Goal: Transaction & Acquisition: Book appointment/travel/reservation

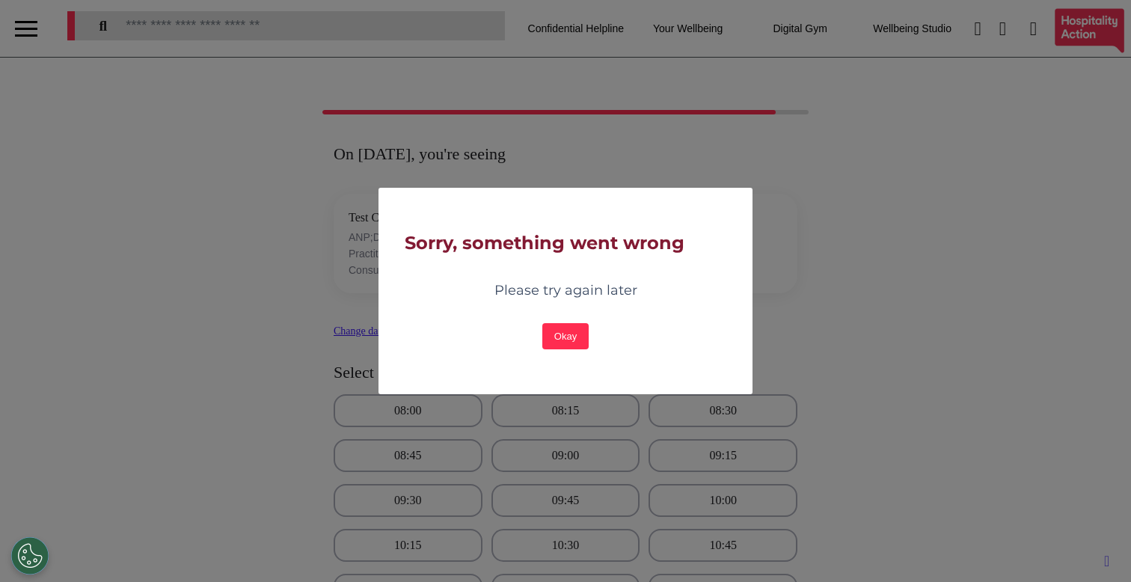
select select "**"
click at [551, 335] on button "Okay" at bounding box center [565, 336] width 46 height 26
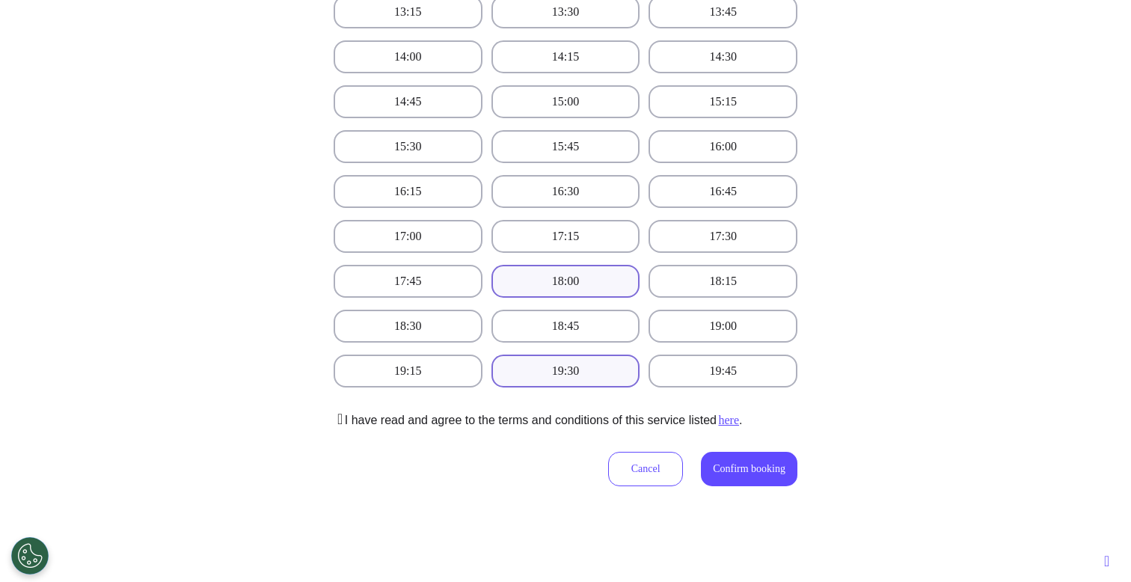
click at [566, 293] on button "18:00" at bounding box center [565, 281] width 149 height 33
click at [719, 473] on span "Confirm booking" at bounding box center [749, 468] width 73 height 11
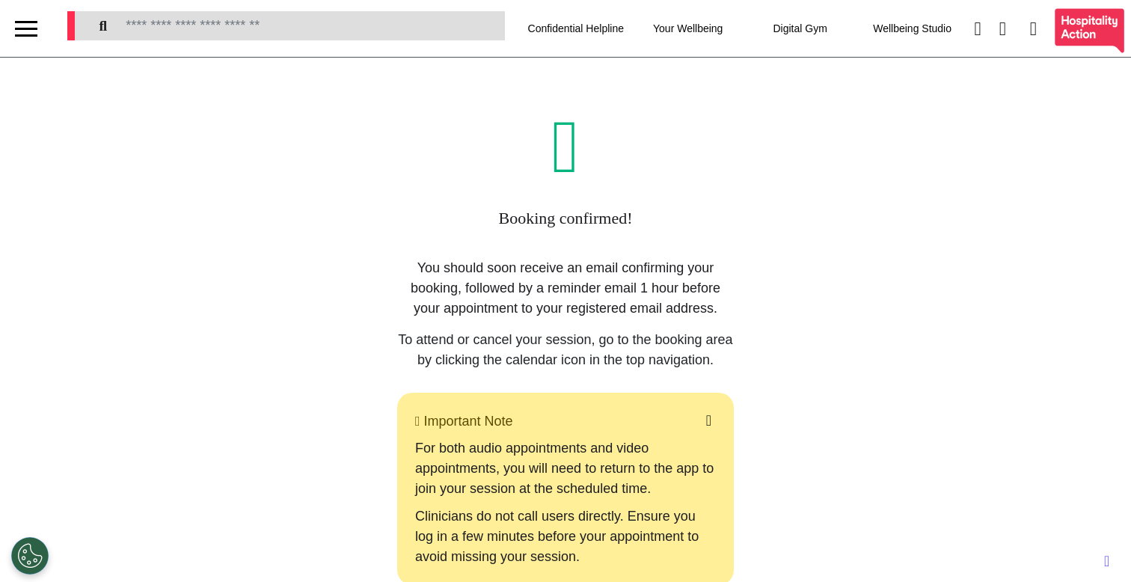
scroll to position [0, 0]
click at [31, 28] on div at bounding box center [26, 29] width 22 height 2
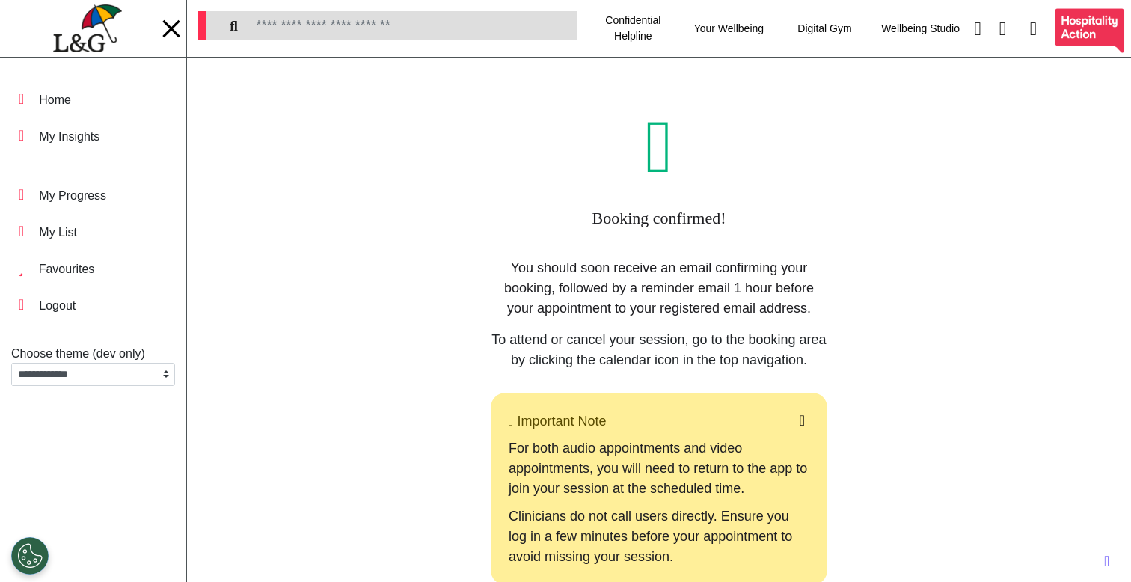
click at [89, 51] on img at bounding box center [87, 28] width 68 height 49
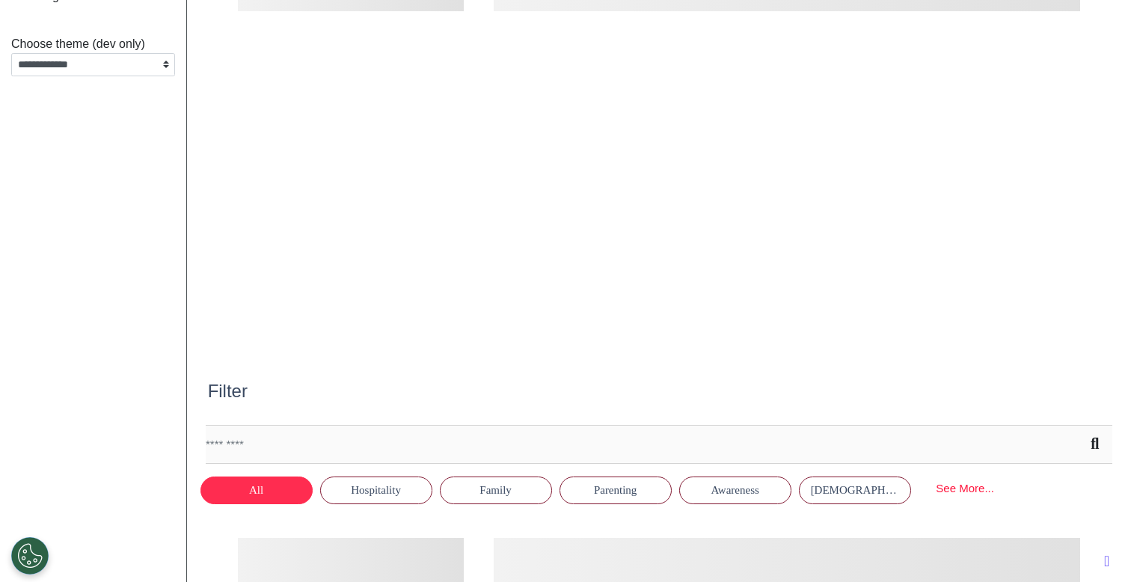
scroll to position [0, 565]
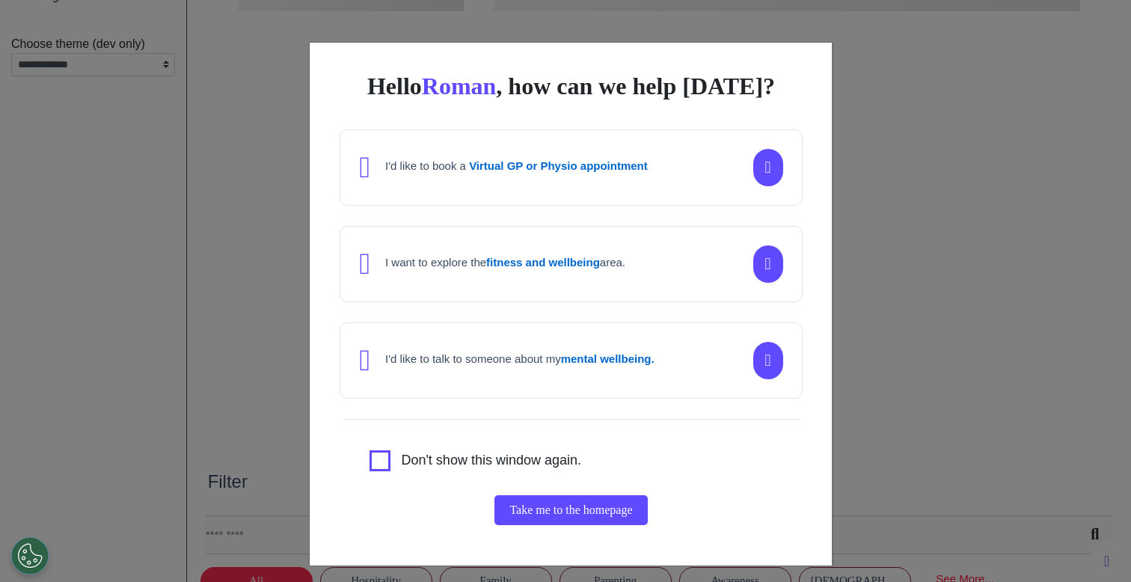
click at [945, 330] on div "Hello [PERSON_NAME] , how can we help [DATE]? I'd like to book a Virtual GP or …" at bounding box center [565, 291] width 1131 height 582
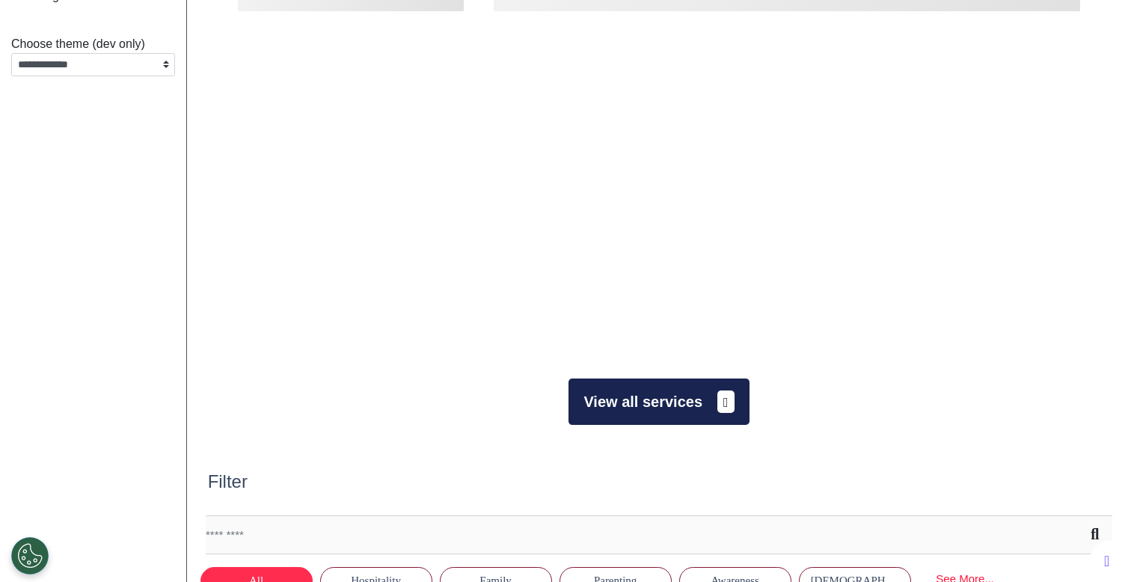
click at [669, 412] on button "View all services" at bounding box center [658, 401] width 180 height 46
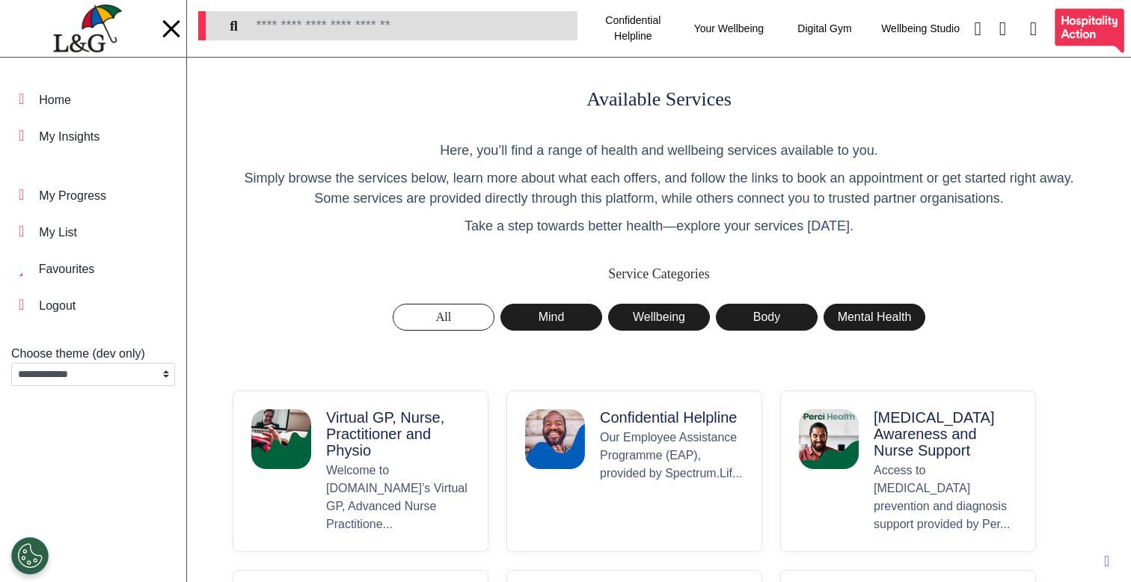
click at [397, 435] on p "Virtual GP, Nurse, Practitioner and Physio" at bounding box center [398, 433] width 144 height 49
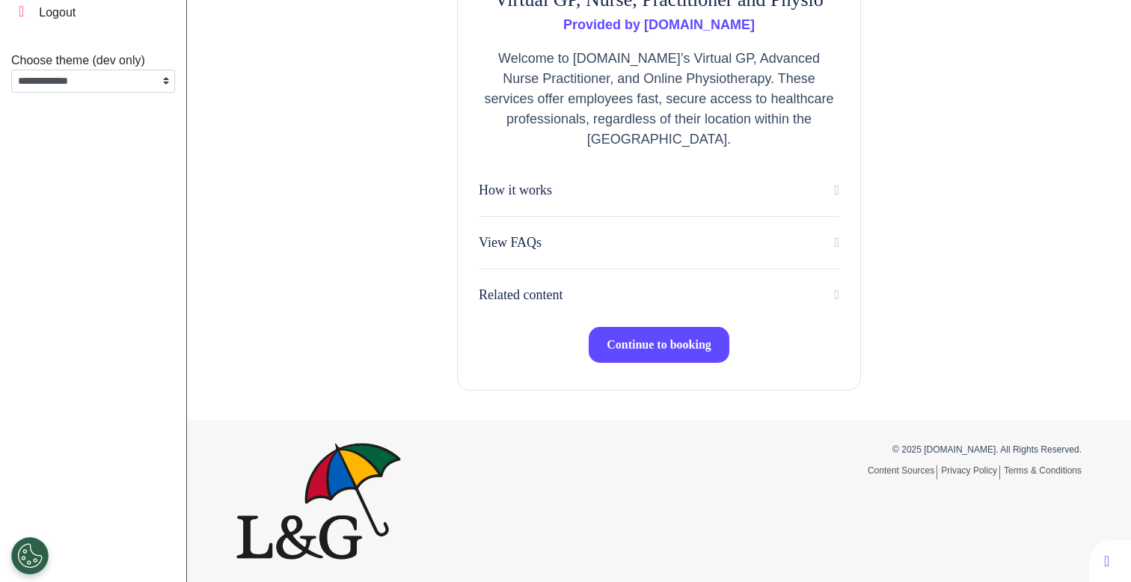
click at [675, 349] on span "Continue to booking" at bounding box center [659, 344] width 105 height 13
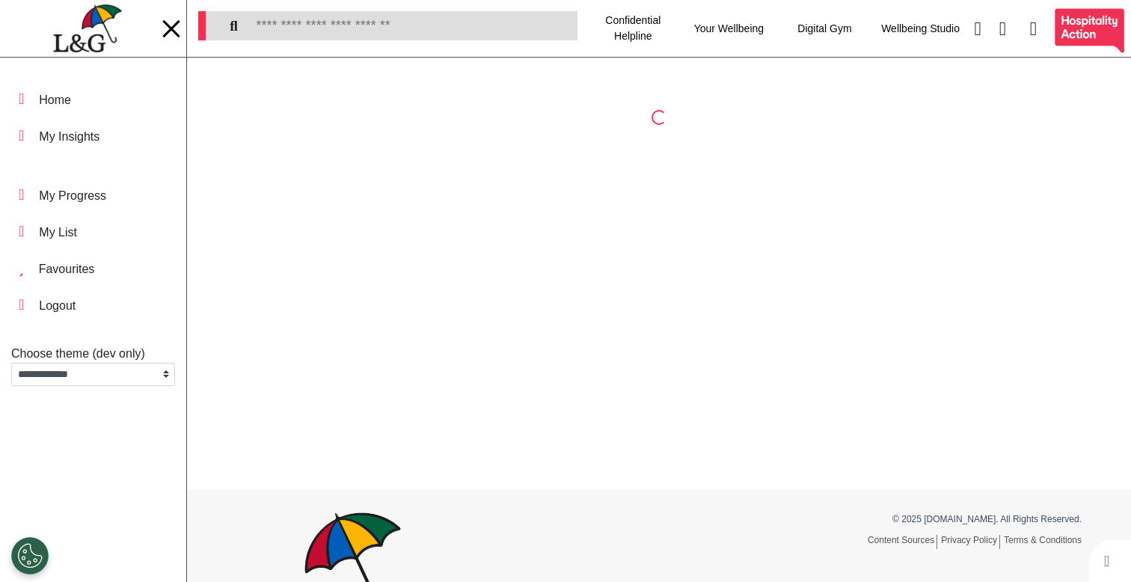
click at [164, 22] on div at bounding box center [170, 27] width 17 height 17
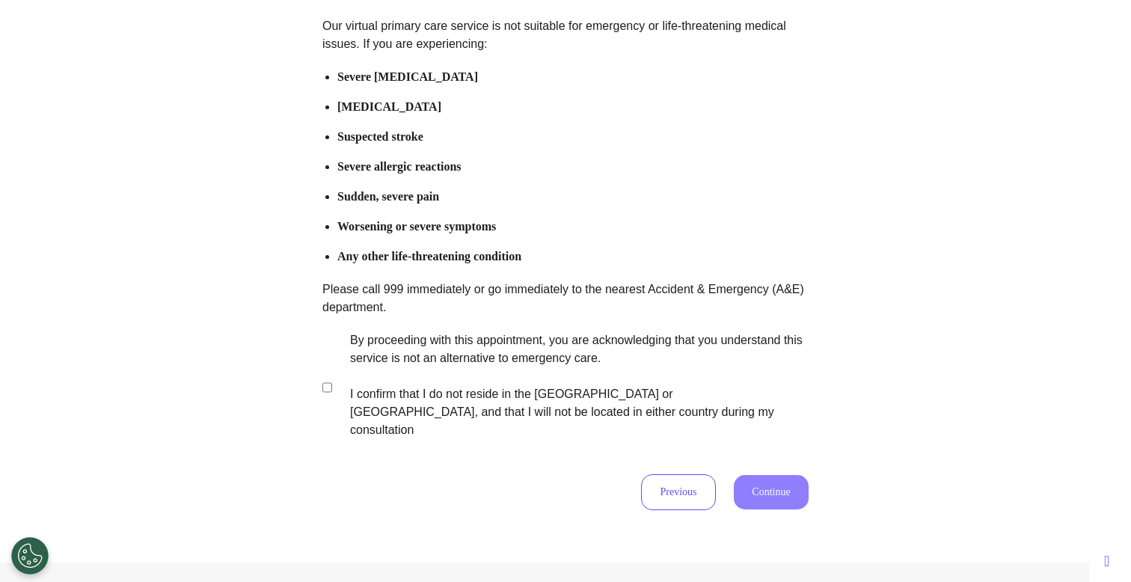
scroll to position [295, 0]
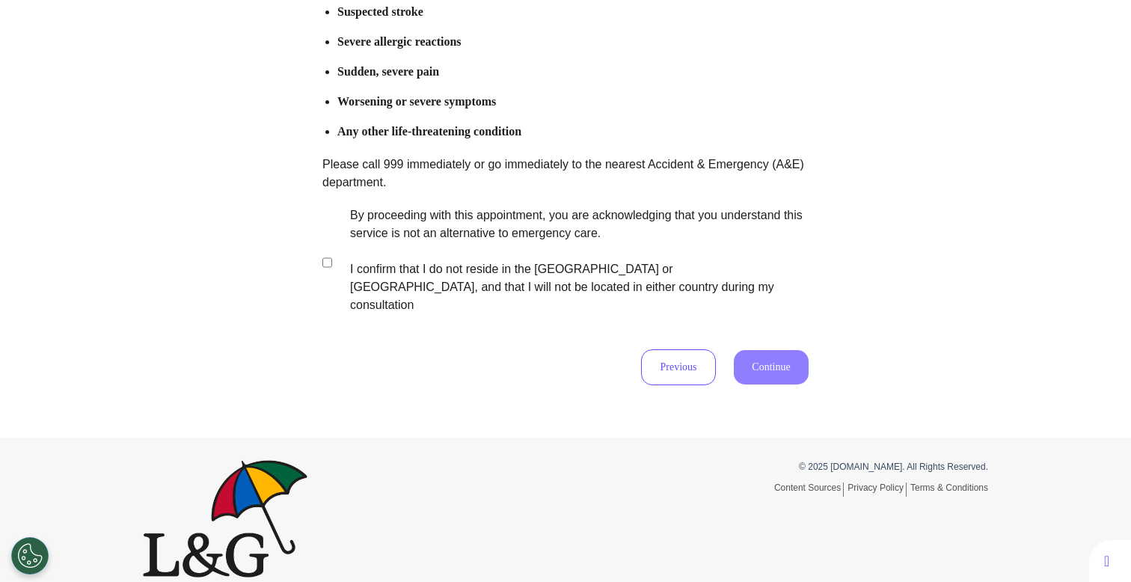
click at [553, 241] on label "By proceeding with this appointment, you are acknowledging that you understand …" at bounding box center [569, 260] width 468 height 108
click at [769, 364] on button "Continue" at bounding box center [771, 367] width 75 height 34
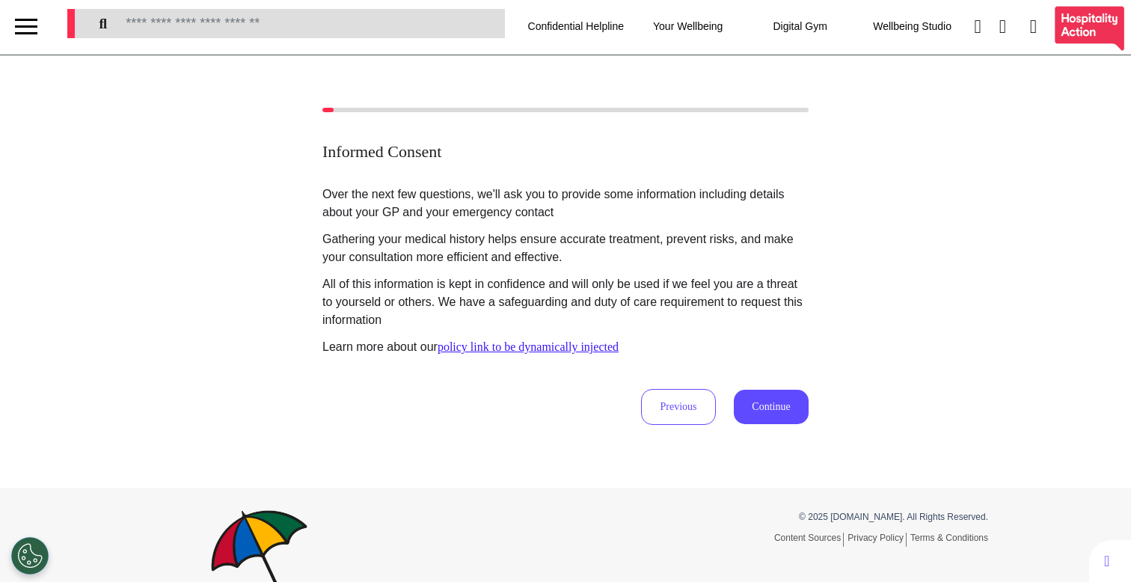
scroll to position [0, 0]
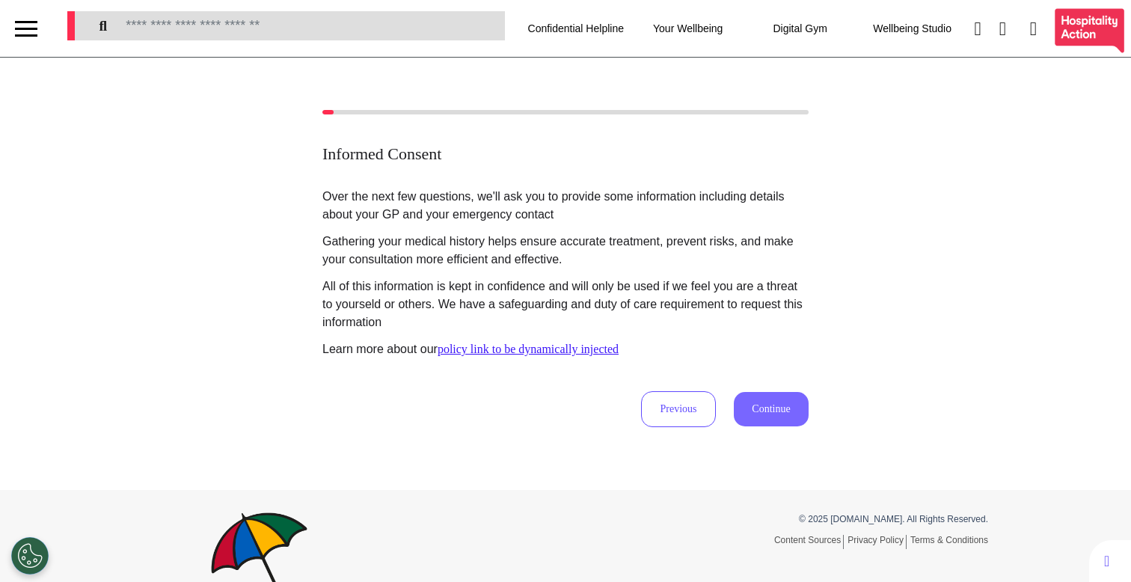
click at [746, 407] on button "Continue" at bounding box center [771, 409] width 75 height 34
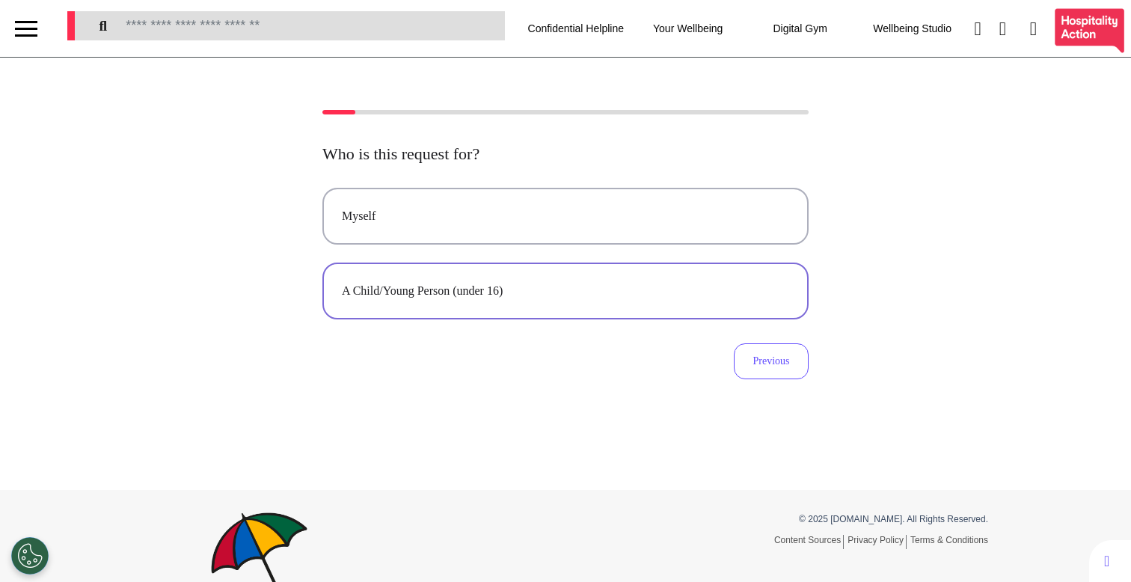
click at [676, 289] on div "A Child/Young Person (under 16)" at bounding box center [565, 291] width 447 height 18
select select "******"
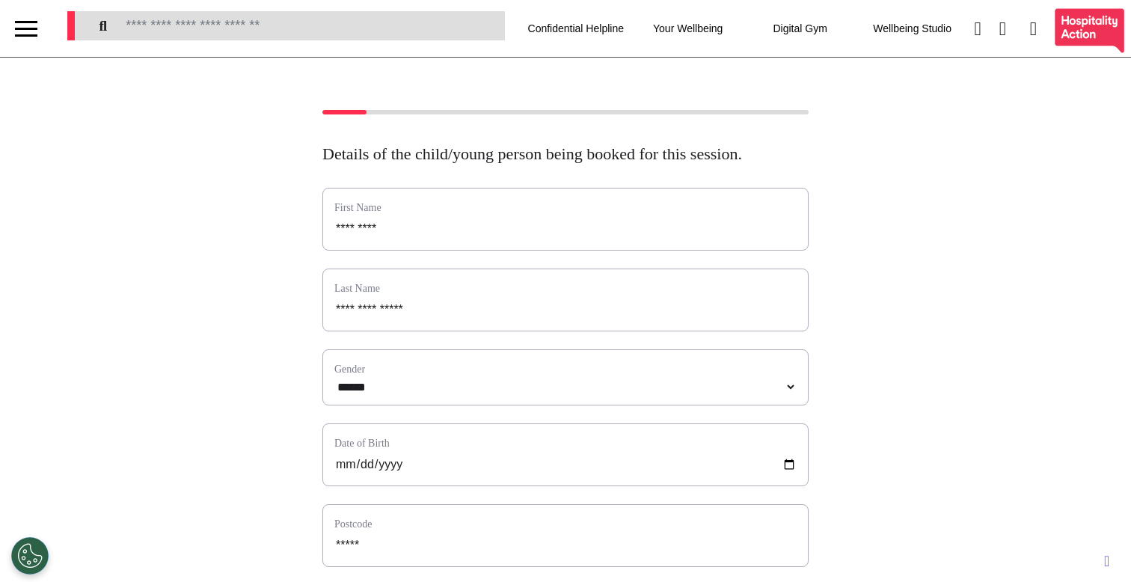
scroll to position [477, 0]
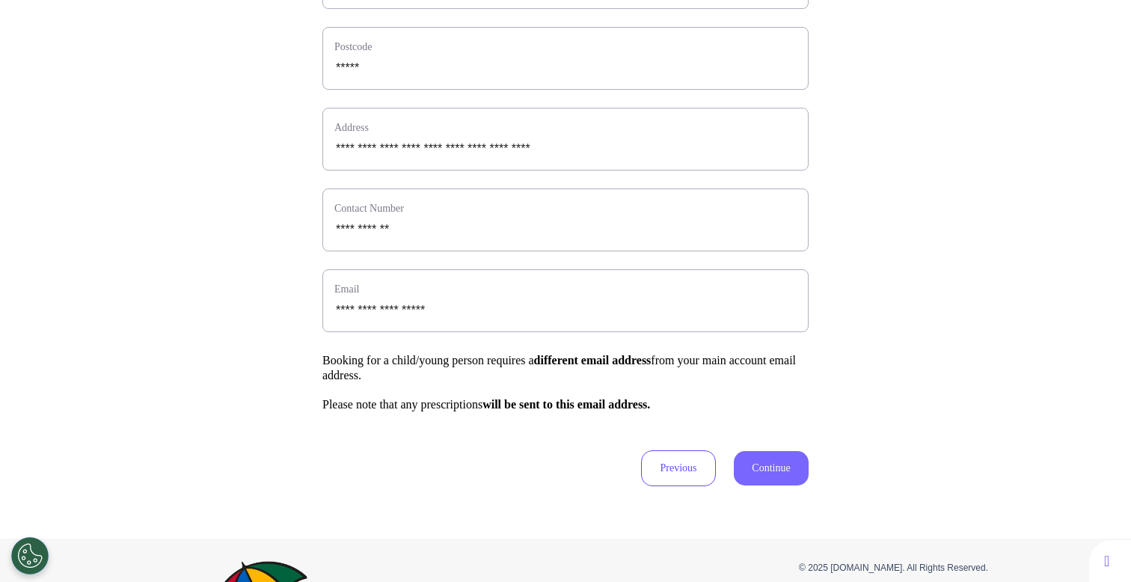
click at [782, 485] on button "Continue" at bounding box center [771, 468] width 75 height 34
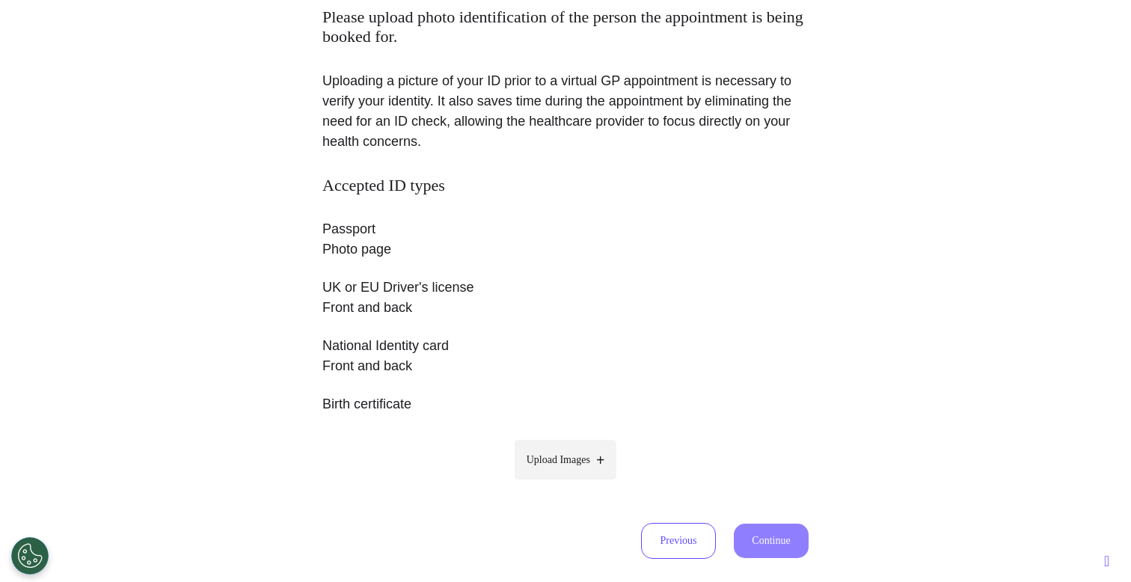
scroll to position [233, 0]
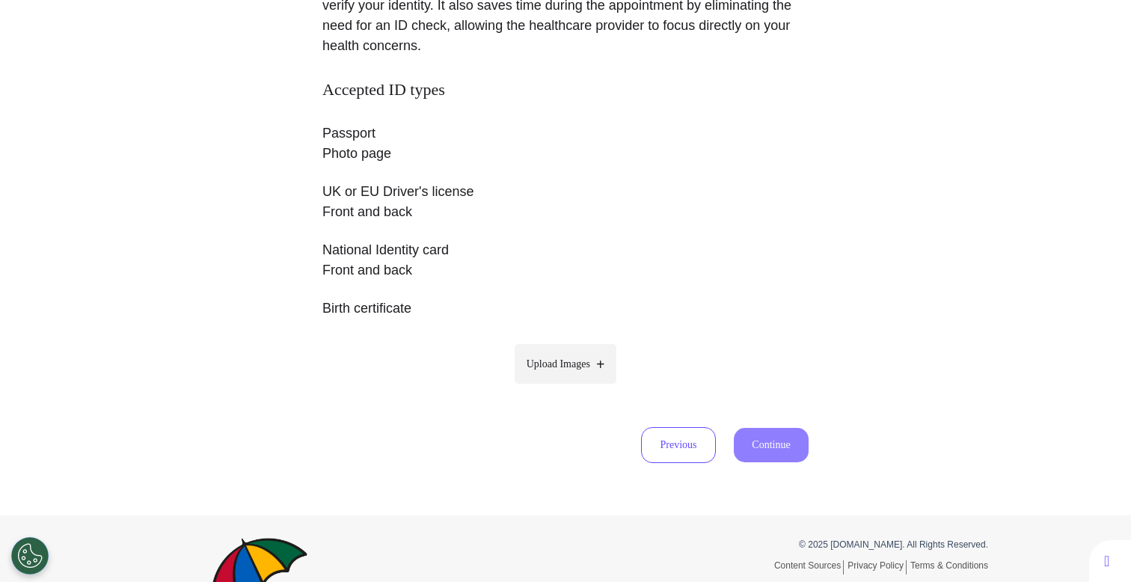
click at [576, 372] on label "Upload Images" at bounding box center [566, 364] width 102 height 40
click at [576, 387] on input "Upload Images" at bounding box center [565, 395] width 142 height 16
type input "**********"
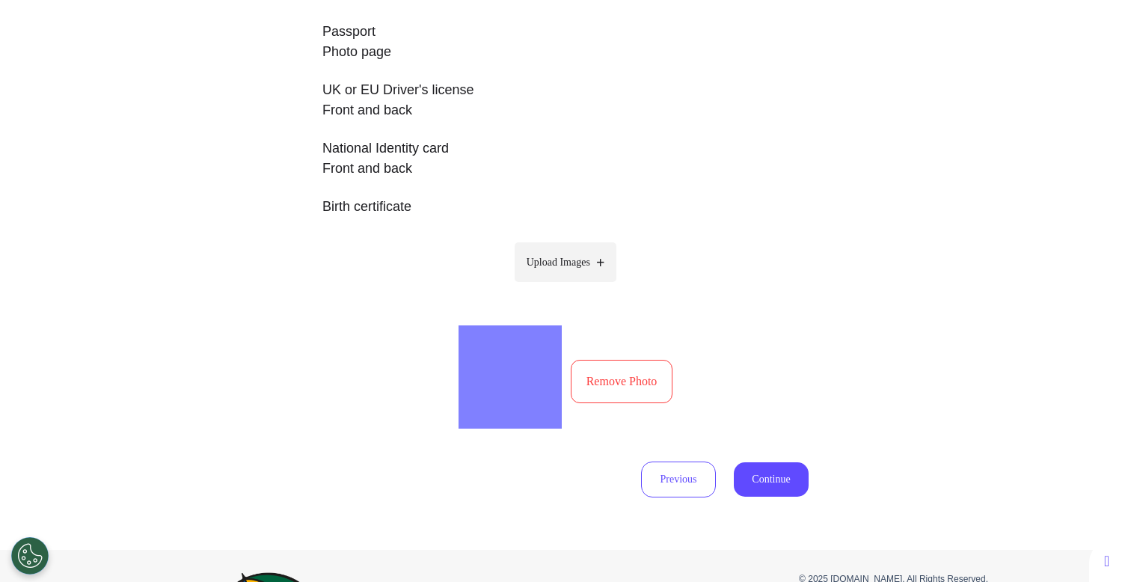
scroll to position [424, 0]
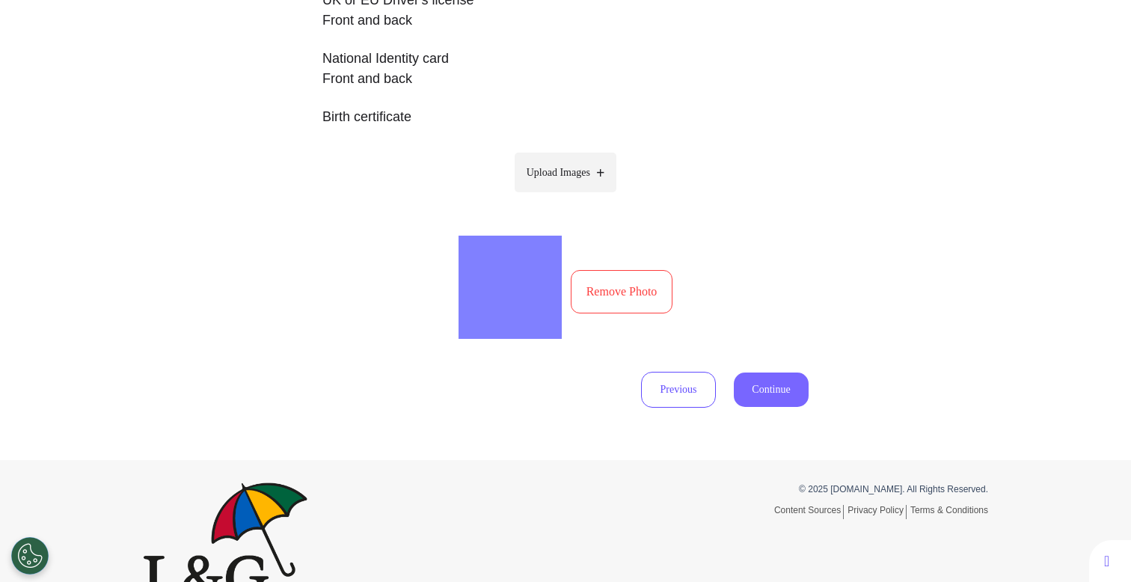
click at [767, 402] on button "Continue" at bounding box center [771, 389] width 75 height 34
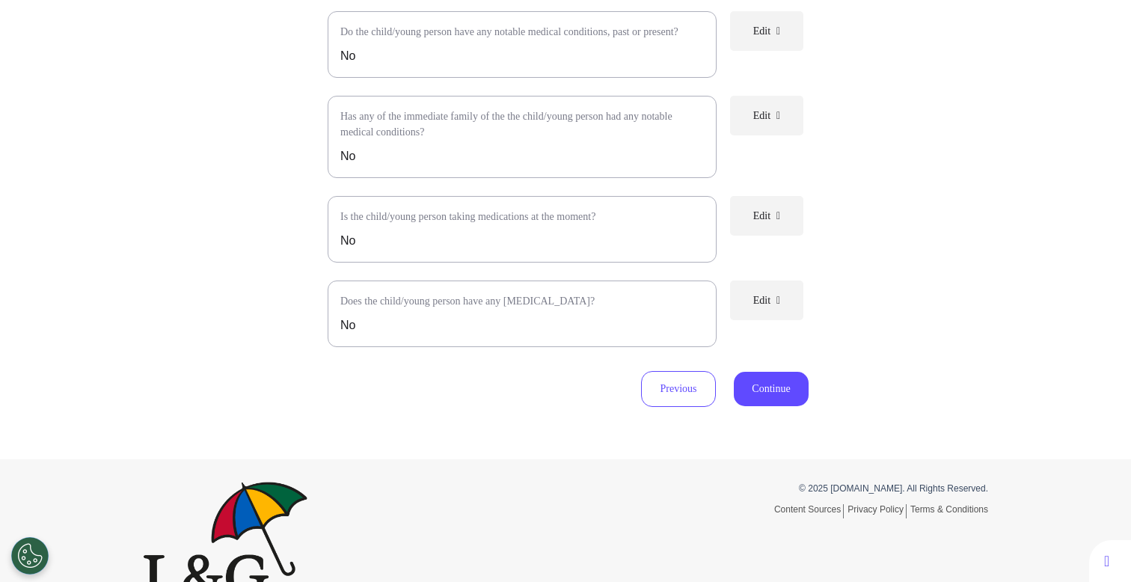
scroll to position [0, 0]
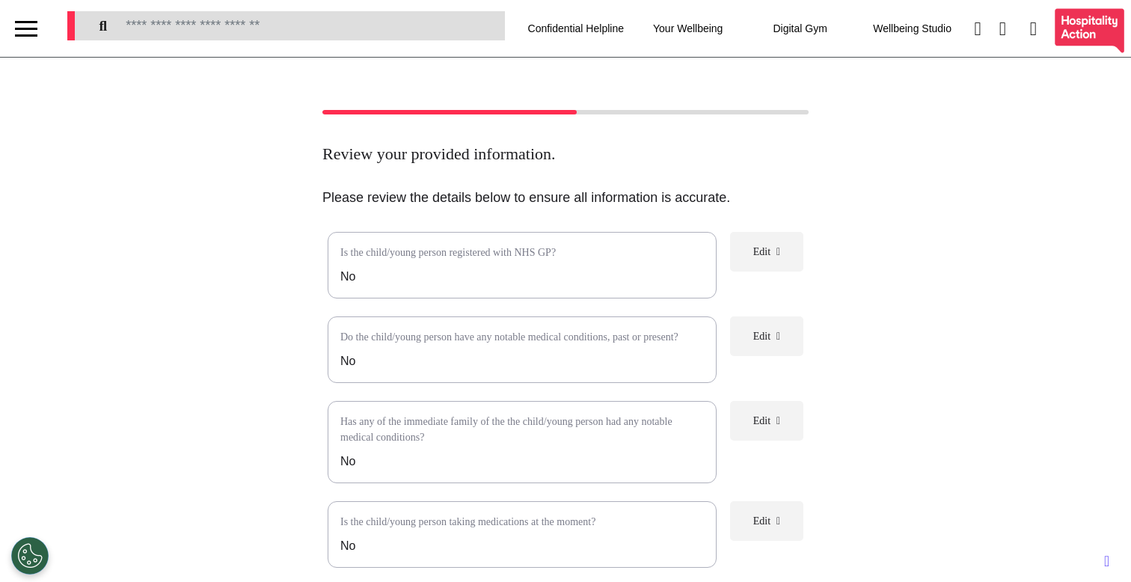
click at [782, 261] on button "Edit" at bounding box center [766, 252] width 73 height 40
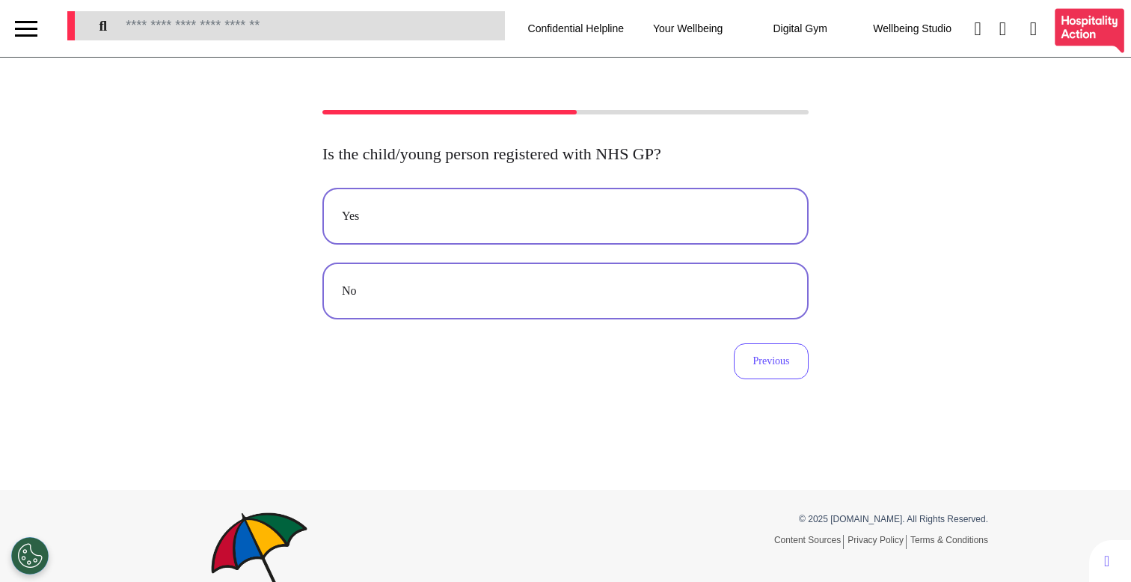
click at [584, 222] on div "Yes" at bounding box center [565, 216] width 447 height 18
